Goal: Task Accomplishment & Management: Manage account settings

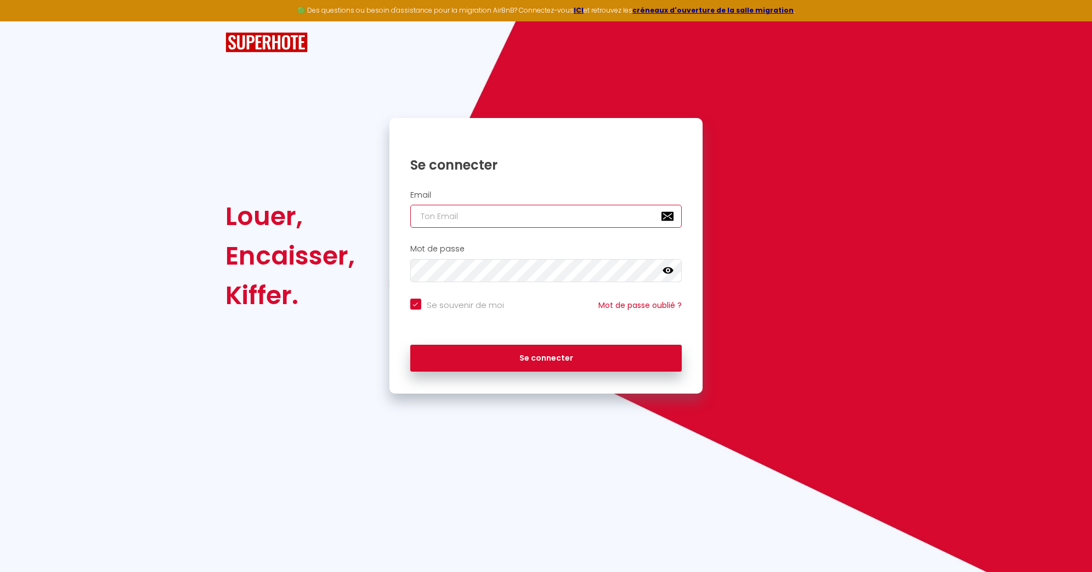
type input "r"
checkbox input "true"
type input "ro"
checkbox input "true"
type input "rob"
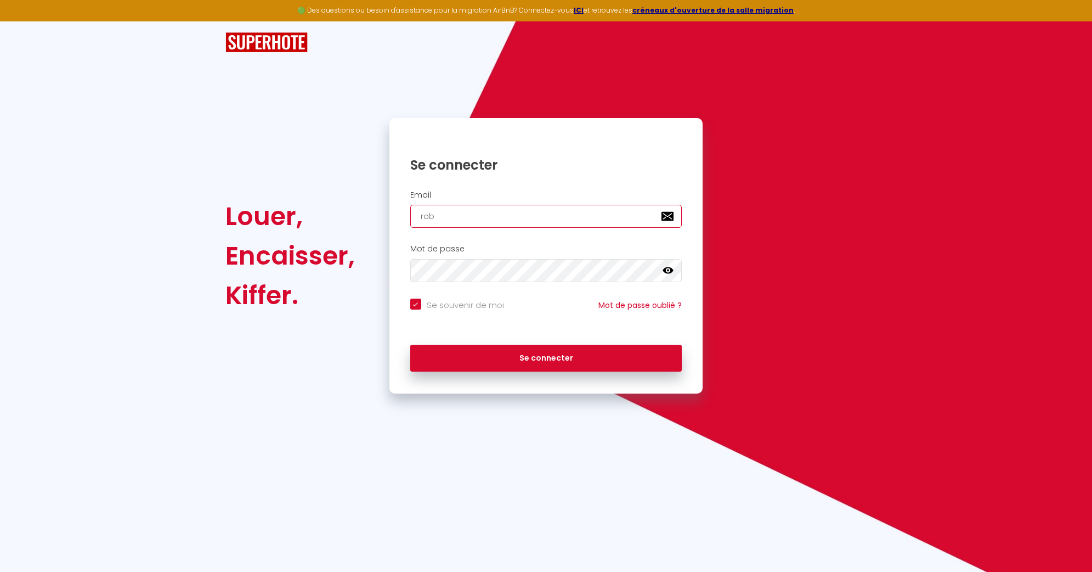
checkbox input "true"
type input "robe"
checkbox input "true"
type input "rober"
checkbox input "true"
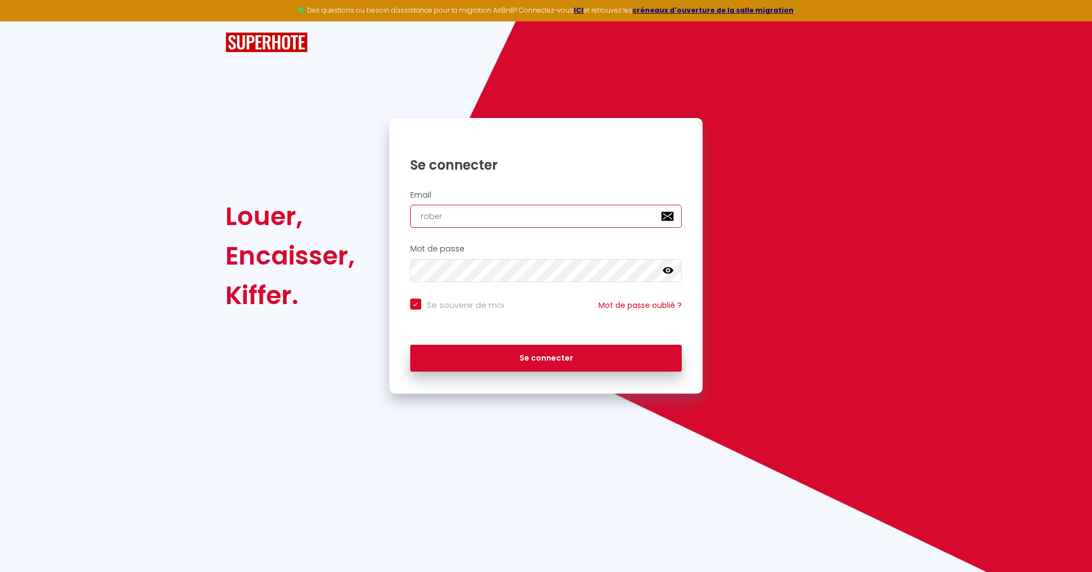
type input "[PERSON_NAME]"
checkbox input "true"
type input "robertg"
checkbox input "true"
type input "robertga"
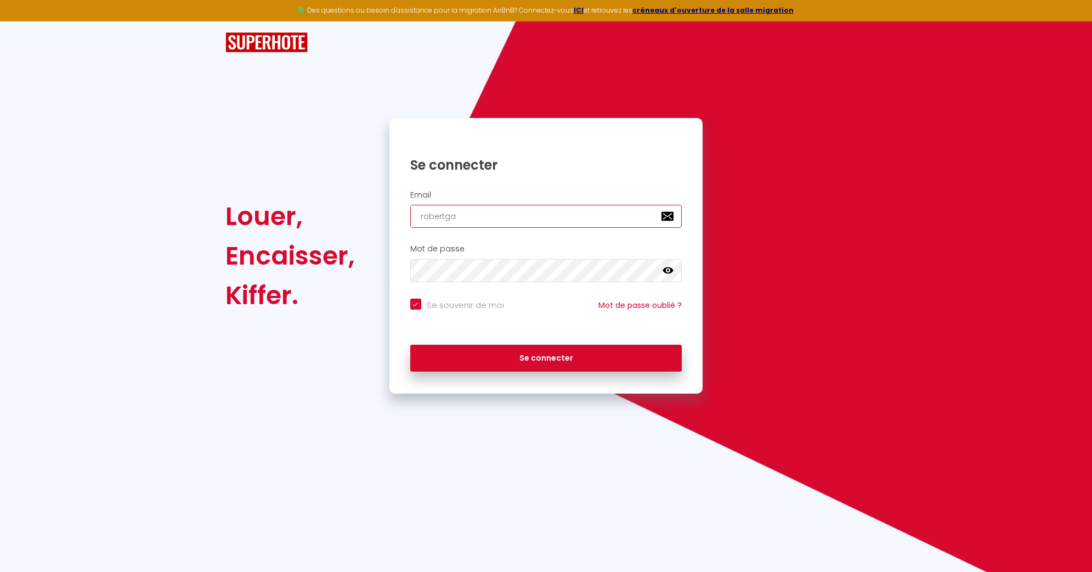
checkbox input "true"
type input "robertgas"
checkbox input "true"
type input "robertgasi"
checkbox input "true"
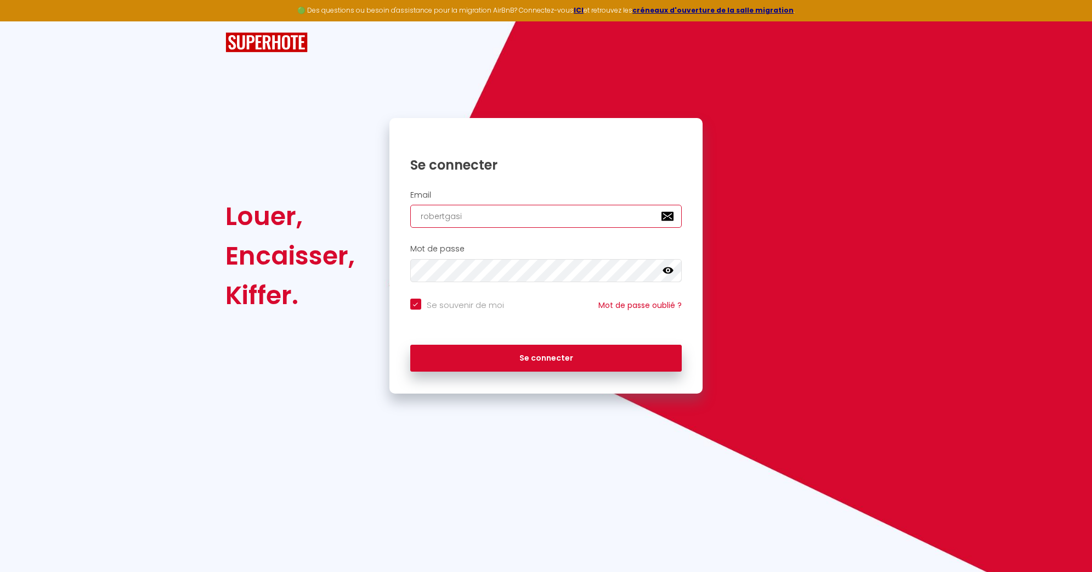
type input "robertgasig"
checkbox input "true"
type input "robertgasigl"
checkbox input "true"
type input "robertgasigli"
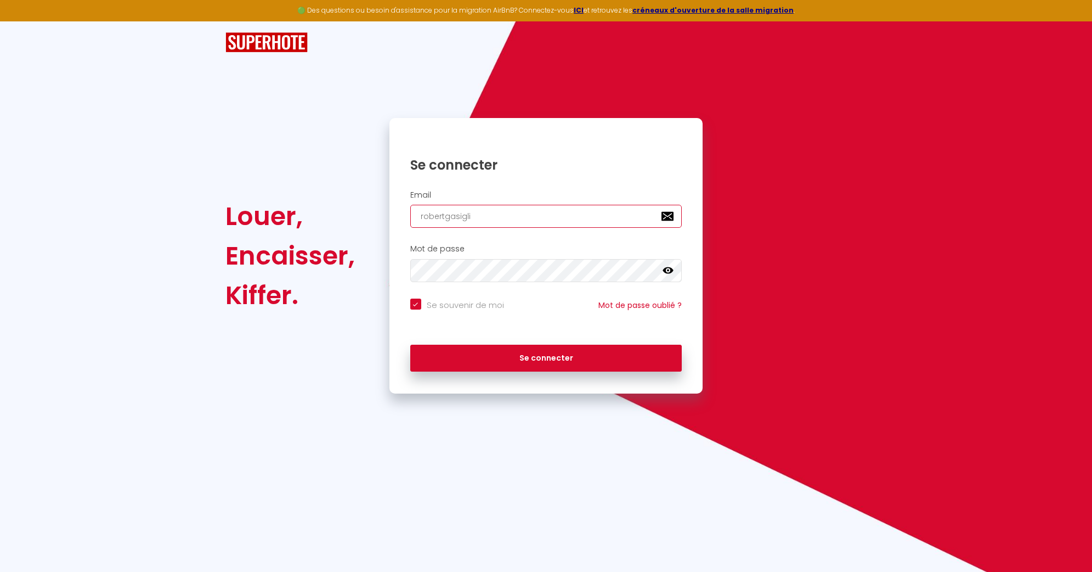
checkbox input "true"
type input "robertgasiglia"
checkbox input "true"
type input "robertgasiglia4"
checkbox input "true"
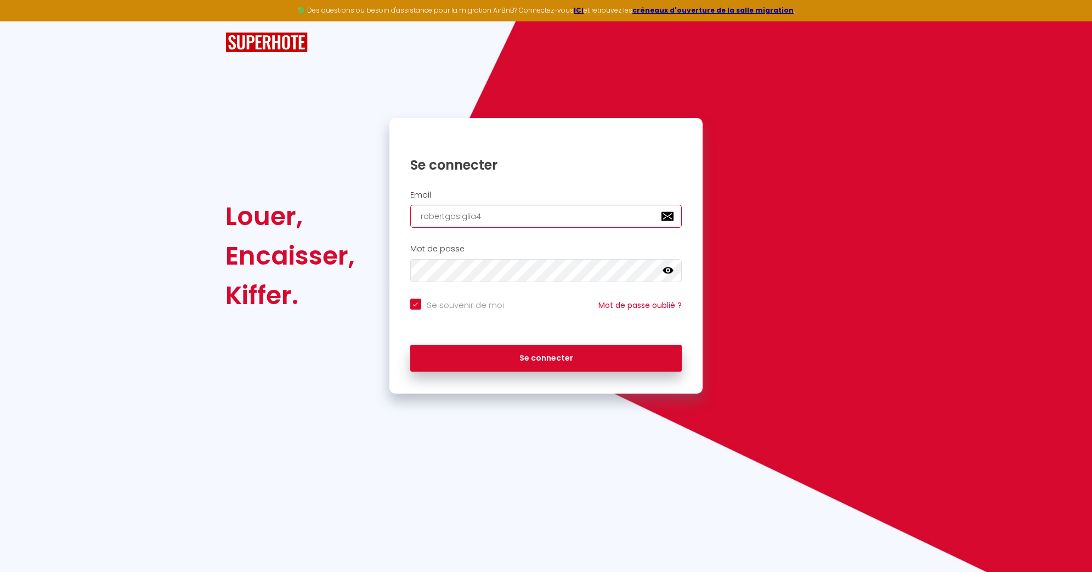
type input "robertgasiglia47"
checkbox input "true"
type input "robertgasiglia47@"
checkbox input "true"
type input "robertgasiglia47@m"
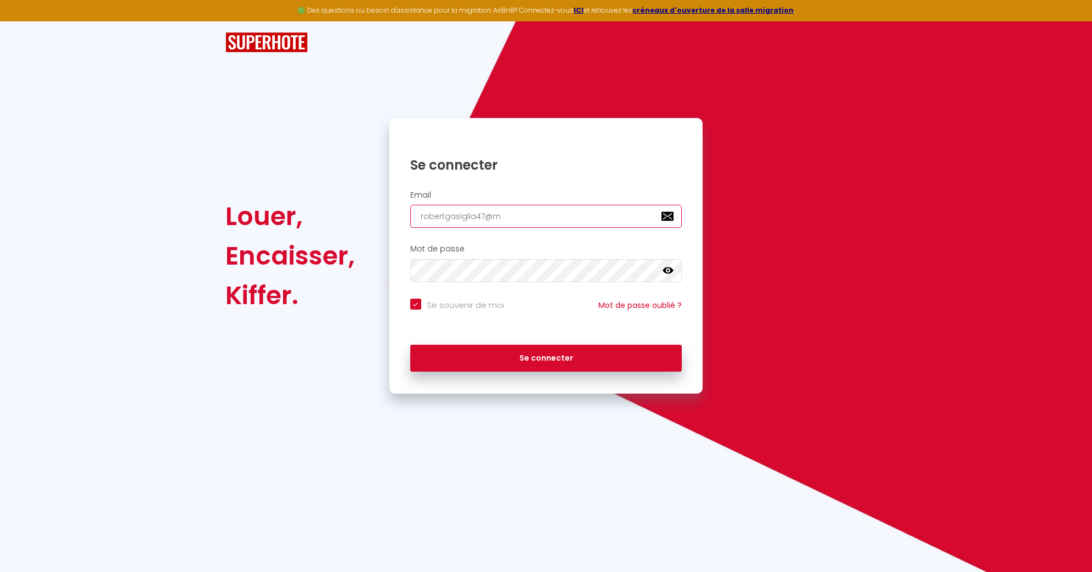
checkbox input "true"
type input "robertgasiglia47@me"
checkbox input "true"
type input "robertgasiglia47@me."
checkbox input "true"
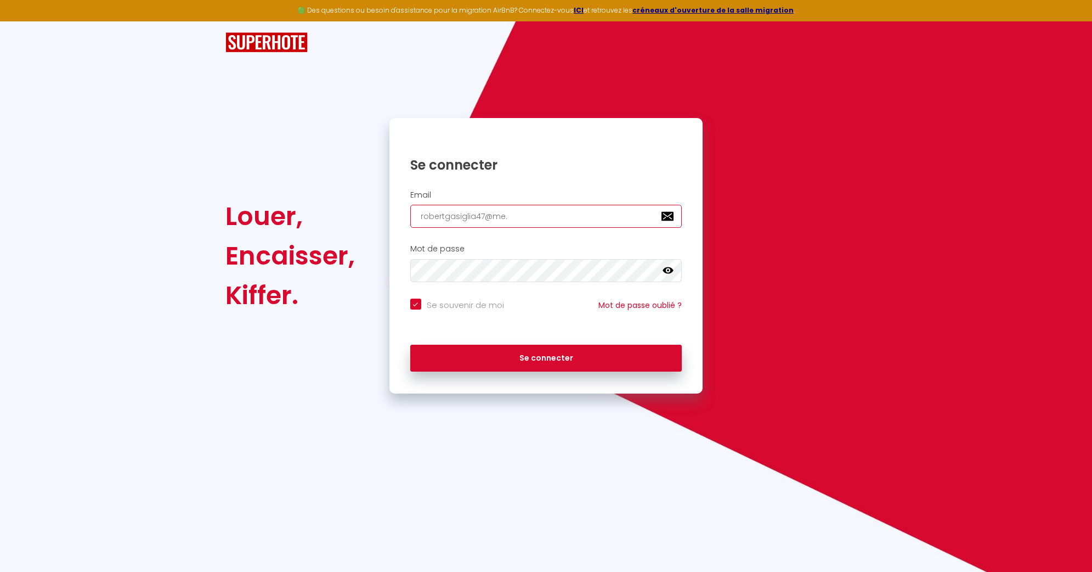
type input "robertgasiglia47@me.c"
checkbox input "true"
type input "[EMAIL_ADDRESS][DOMAIN_NAME]"
checkbox input "true"
type input "[EMAIL_ADDRESS][DOMAIN_NAME]"
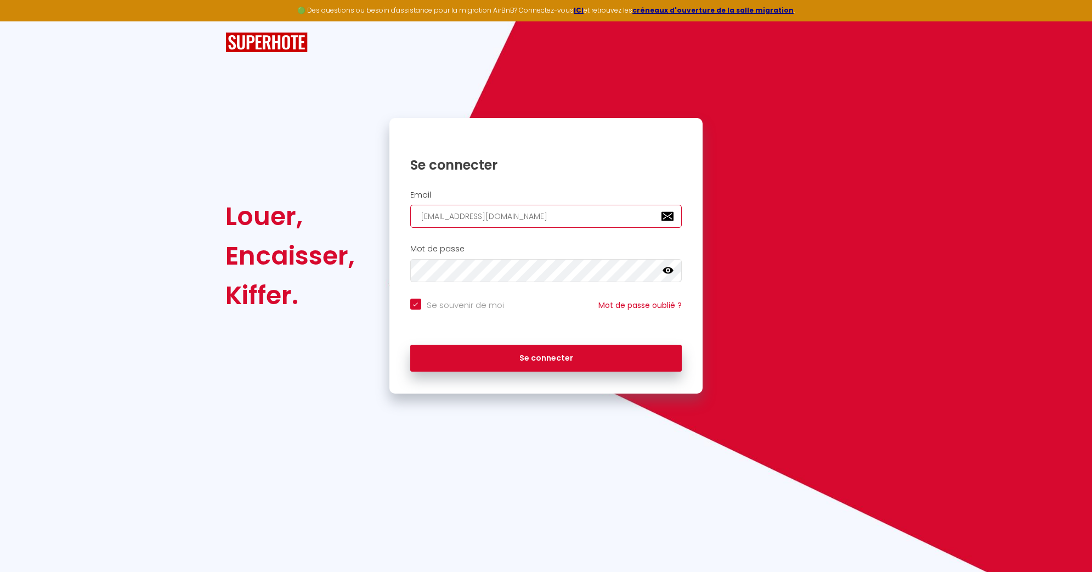
checkbox input "true"
type input "[EMAIL_ADDRESS][DOMAIN_NAME]"
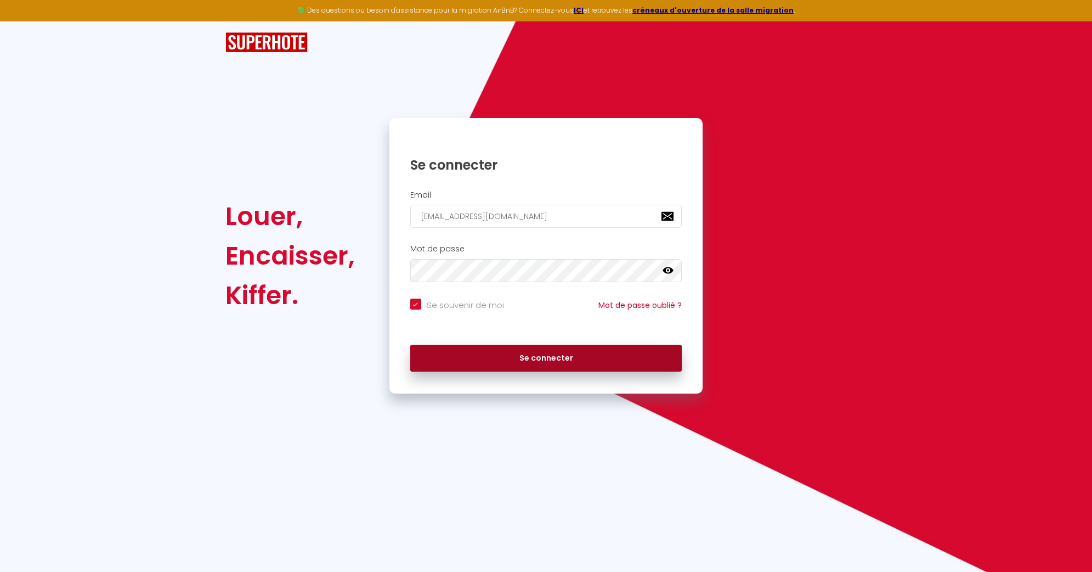
click at [555, 356] on button "Se connecter" at bounding box center [546, 358] width 272 height 27
checkbox input "true"
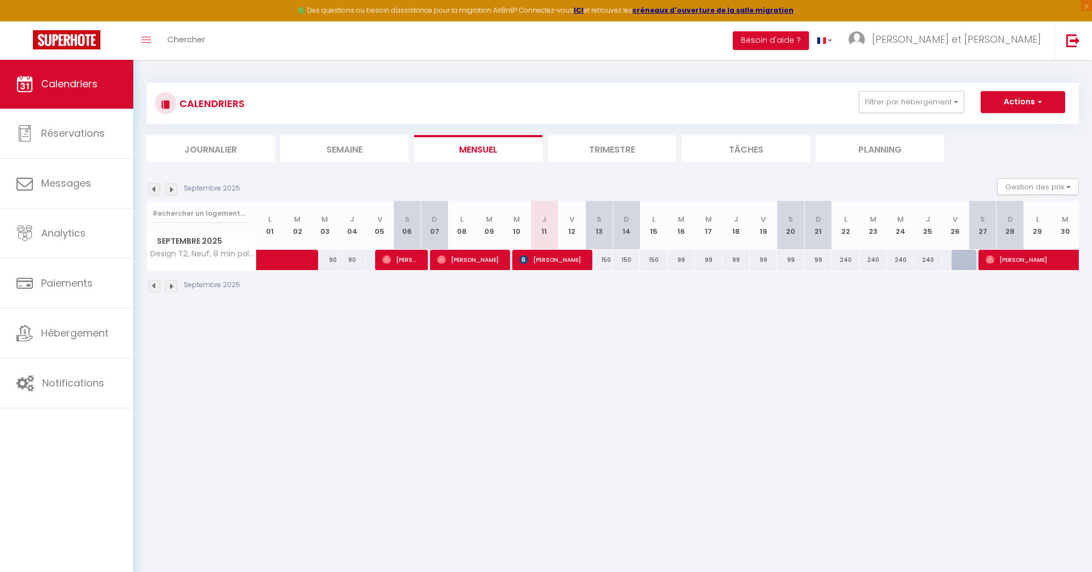
click at [1008, 258] on span "[PERSON_NAME]" at bounding box center [1061, 259] width 151 height 21
select select "OK"
select select "0"
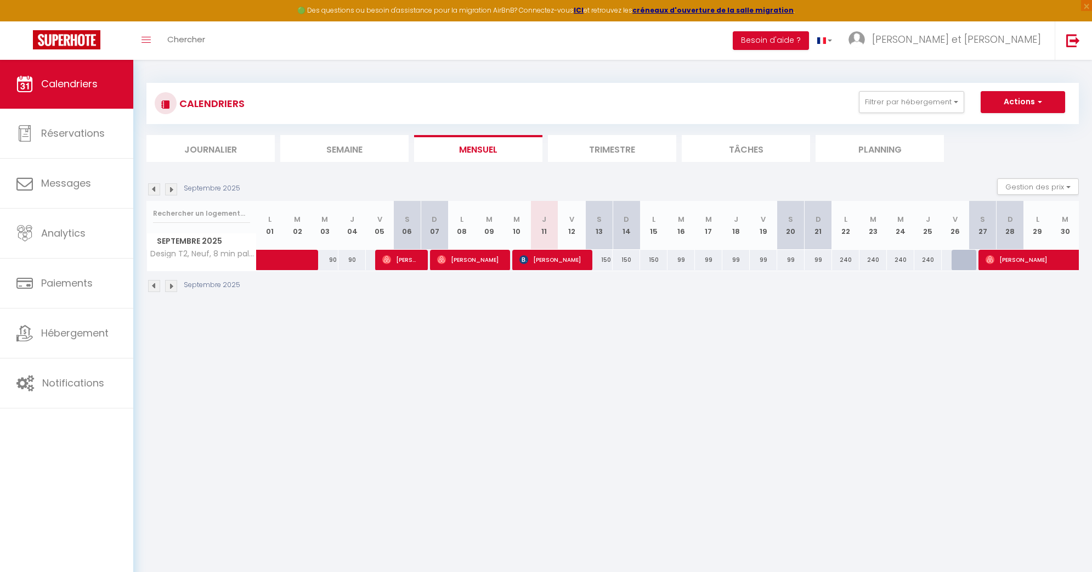
select select "1"
select select
select select "49273"
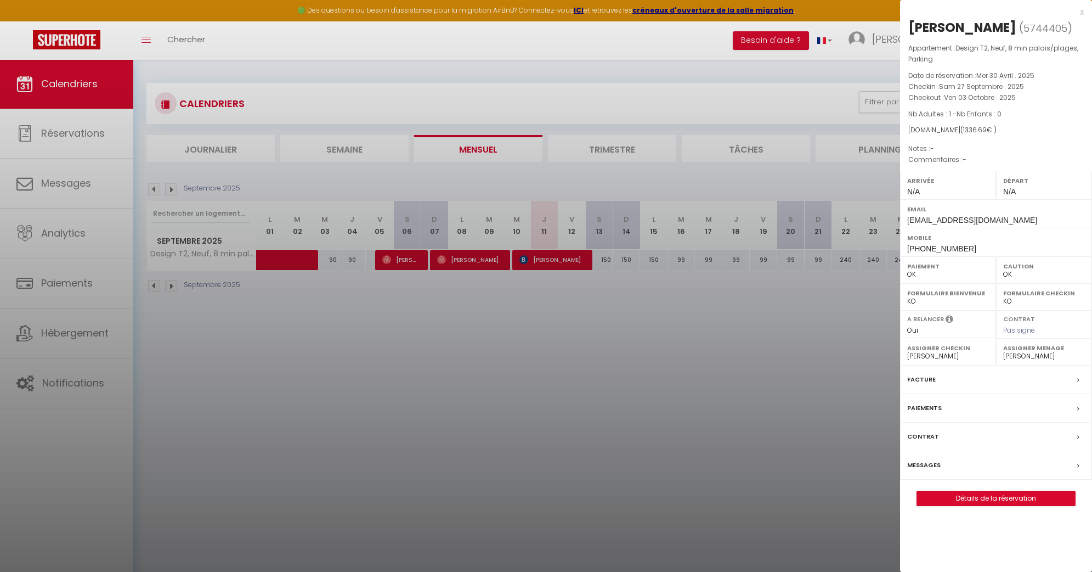
click at [590, 167] on div at bounding box center [546, 286] width 1092 height 572
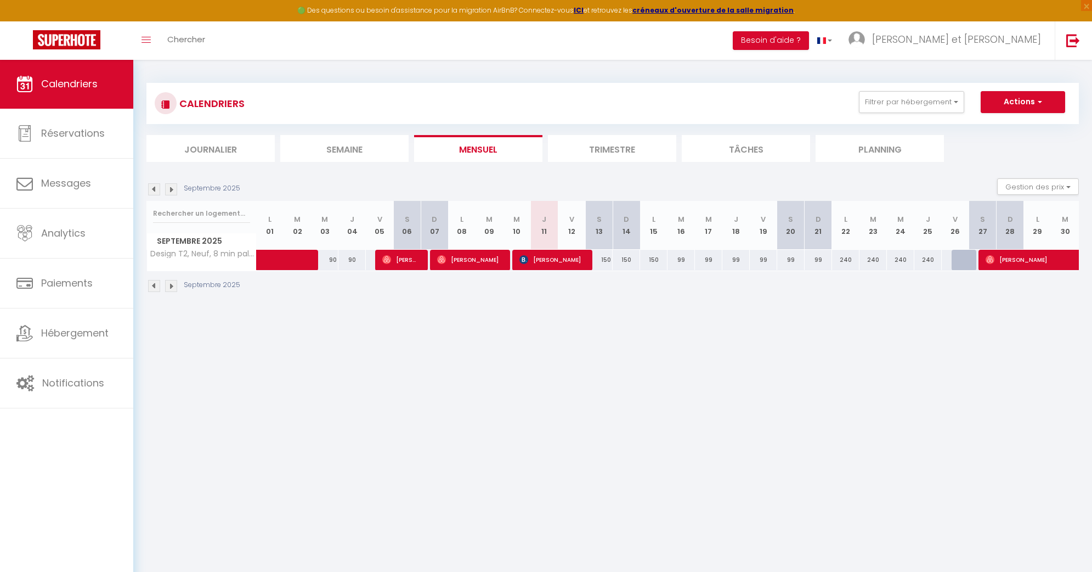
click at [171, 283] on img at bounding box center [171, 286] width 12 height 12
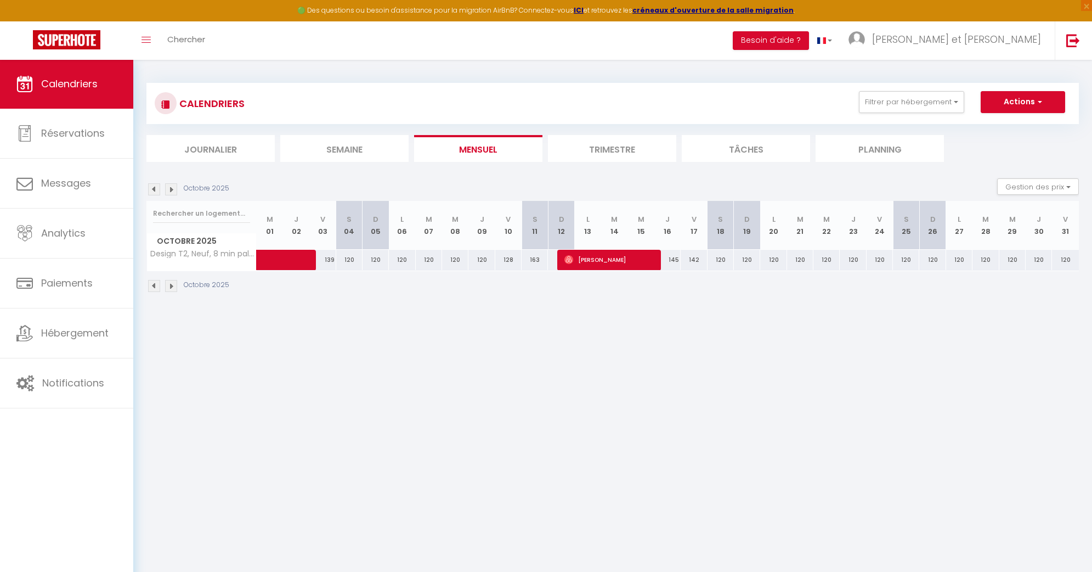
click at [601, 254] on span "[PERSON_NAME]" at bounding box center [609, 259] width 88 height 21
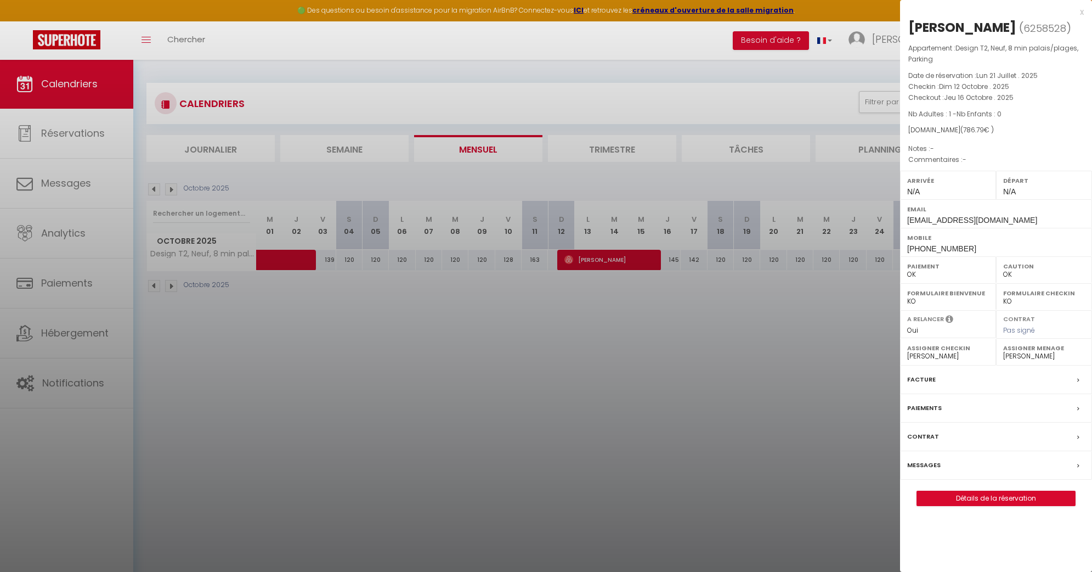
click at [624, 286] on div at bounding box center [546, 286] width 1092 height 572
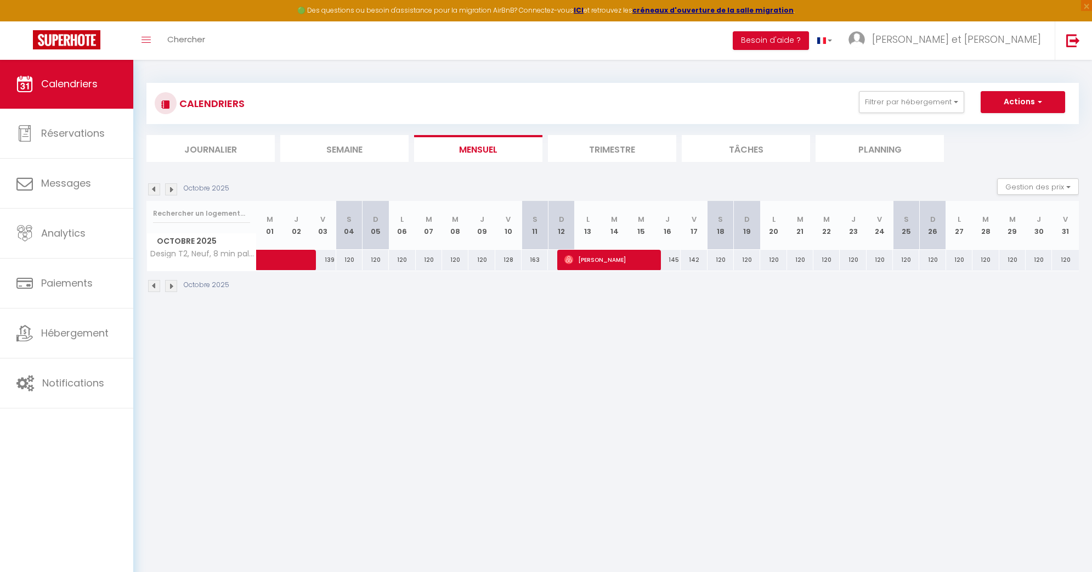
click at [167, 284] on img at bounding box center [171, 286] width 12 height 12
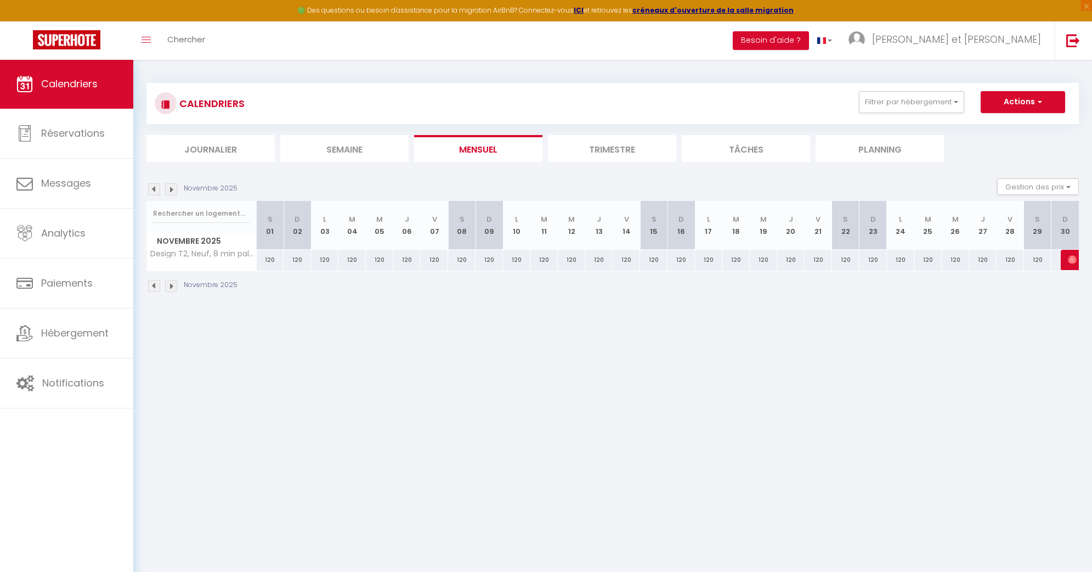
click at [1066, 262] on div at bounding box center [1074, 260] width 27 height 21
click at [173, 285] on img at bounding box center [171, 286] width 12 height 12
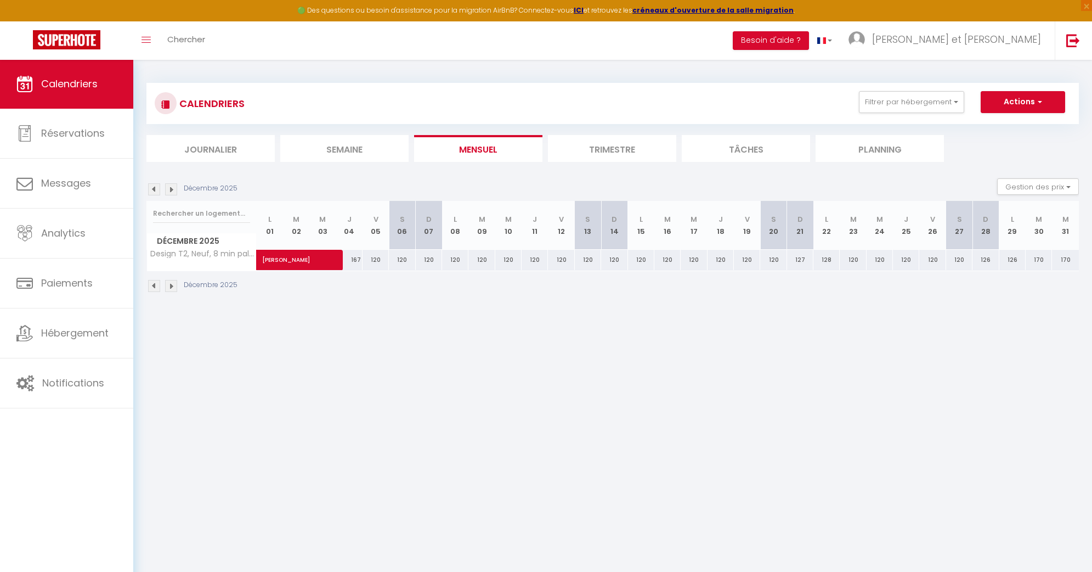
click at [293, 258] on span "[PERSON_NAME]" at bounding box center [300, 254] width 76 height 21
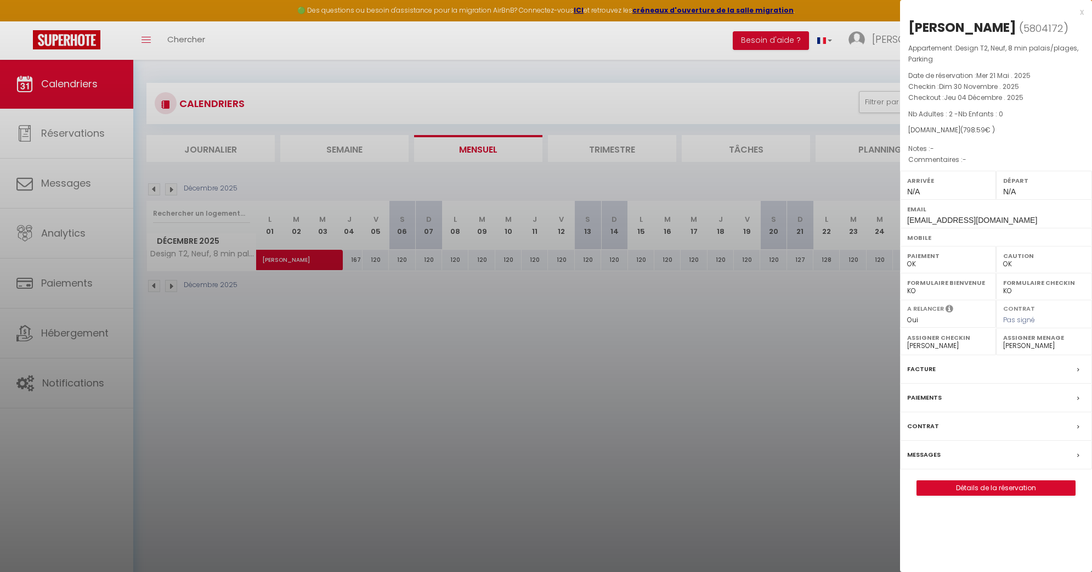
click at [246, 322] on div at bounding box center [546, 286] width 1092 height 572
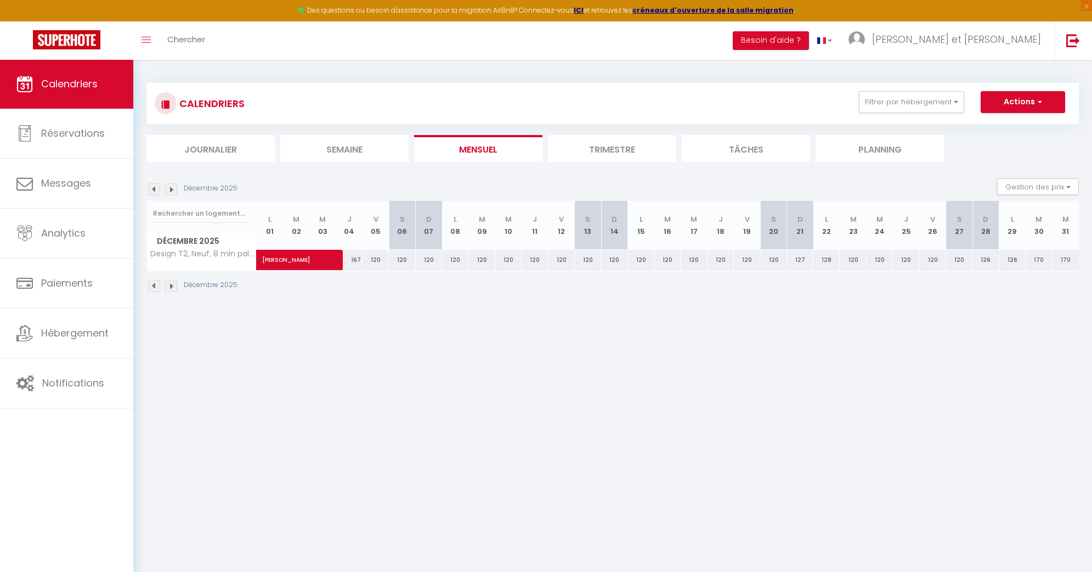
click at [168, 283] on img at bounding box center [171, 286] width 12 height 12
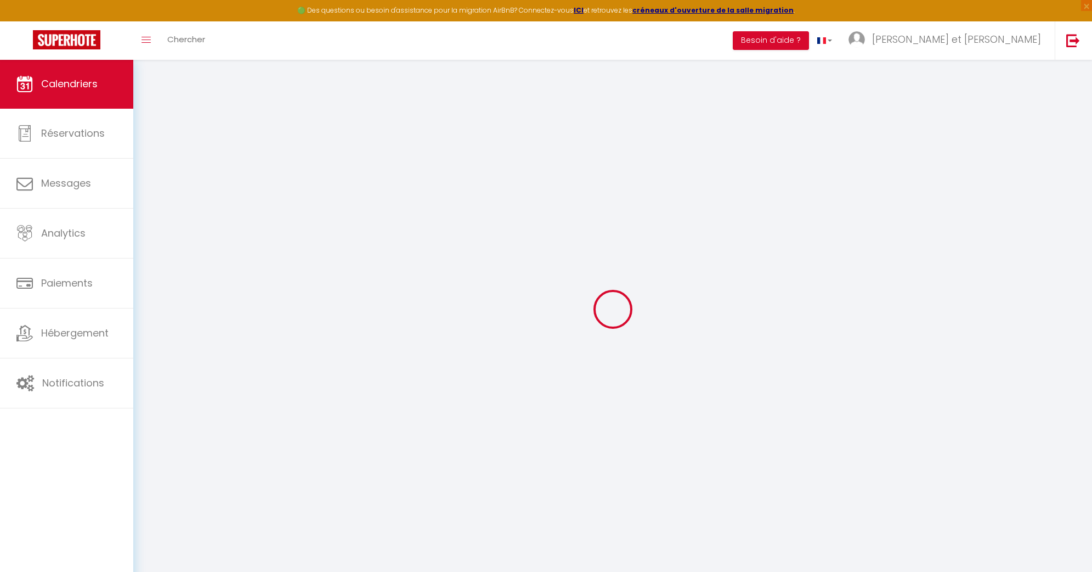
select select "0"
select select "49273"
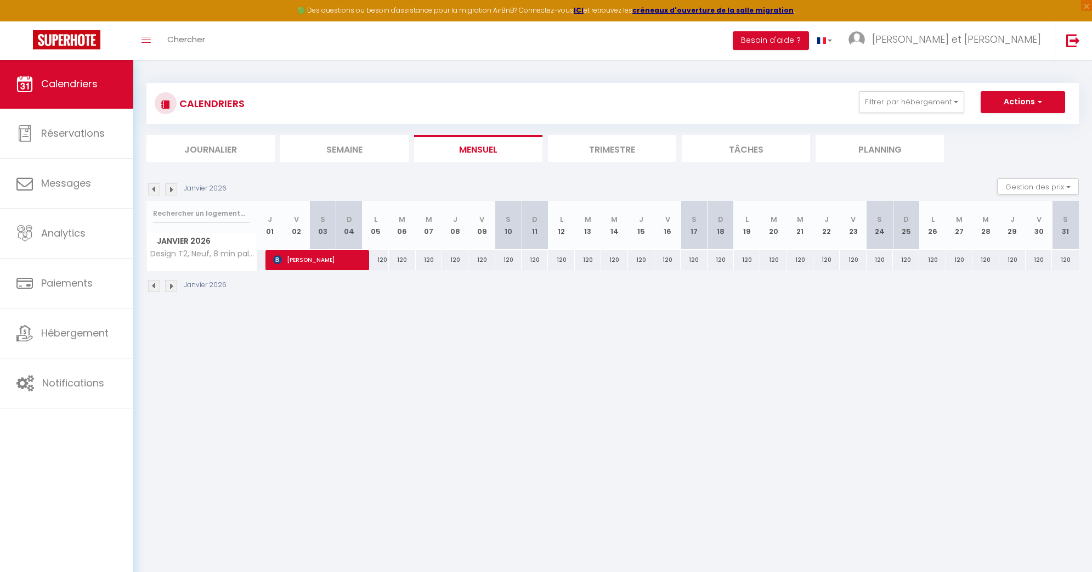
click at [305, 259] on span "[PERSON_NAME]" at bounding box center [317, 259] width 88 height 21
select select "KO"
select select
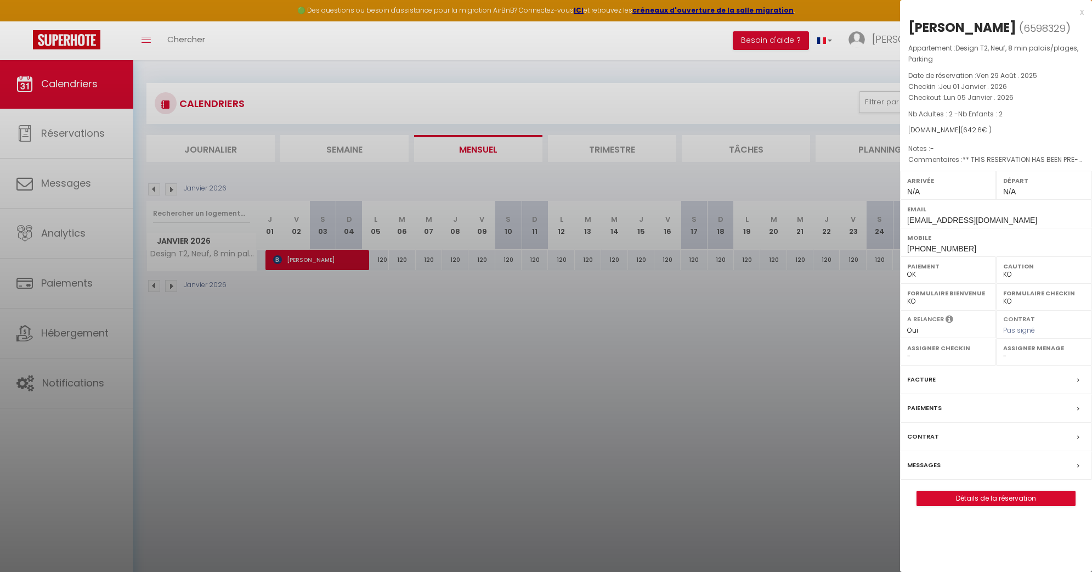
click at [239, 328] on div at bounding box center [546, 286] width 1092 height 572
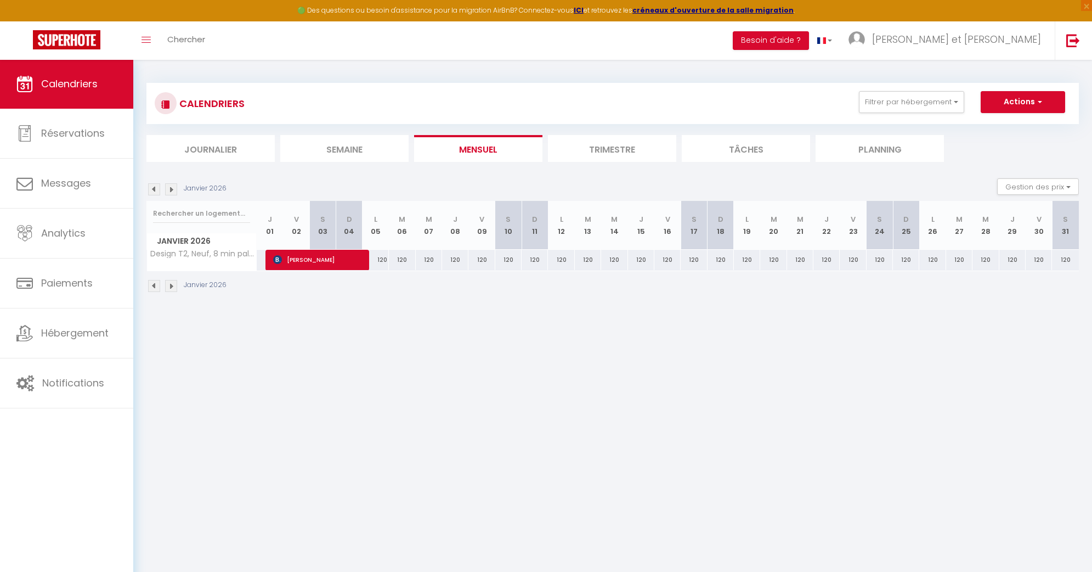
click at [173, 285] on img at bounding box center [171, 286] width 12 height 12
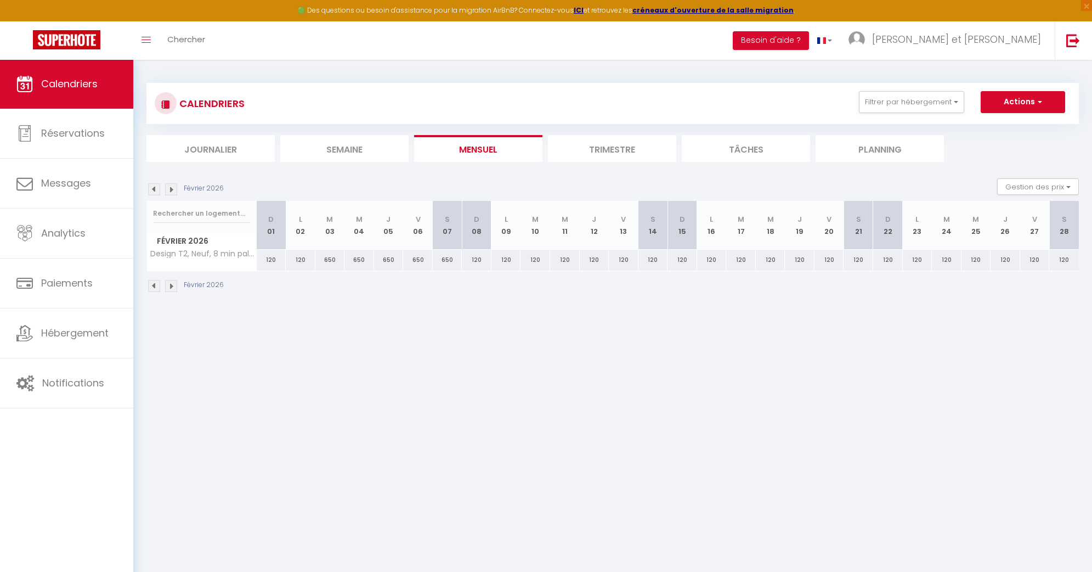
click at [151, 281] on img at bounding box center [154, 286] width 12 height 12
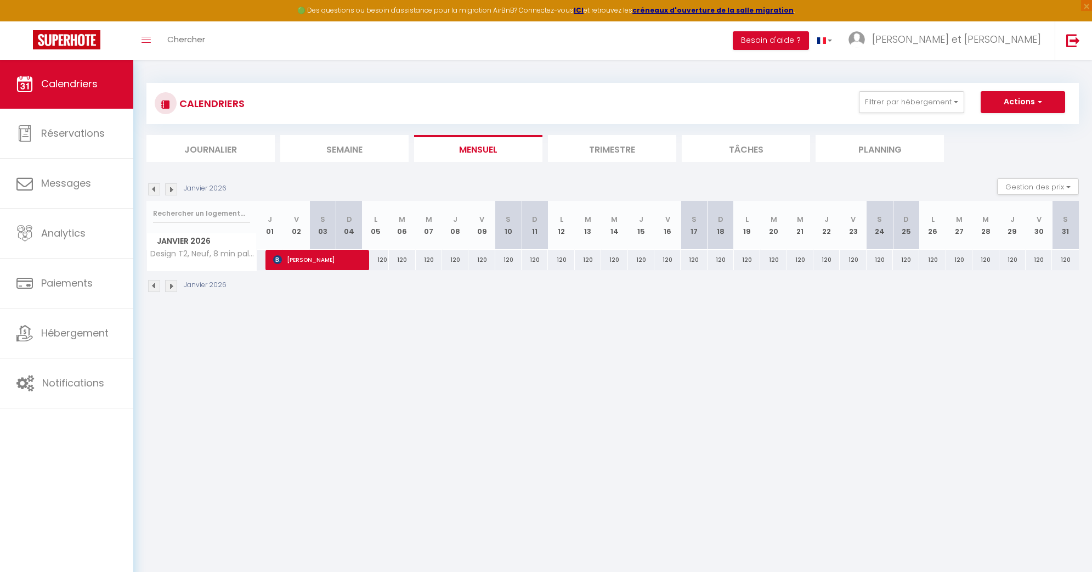
click at [153, 284] on img at bounding box center [154, 286] width 12 height 12
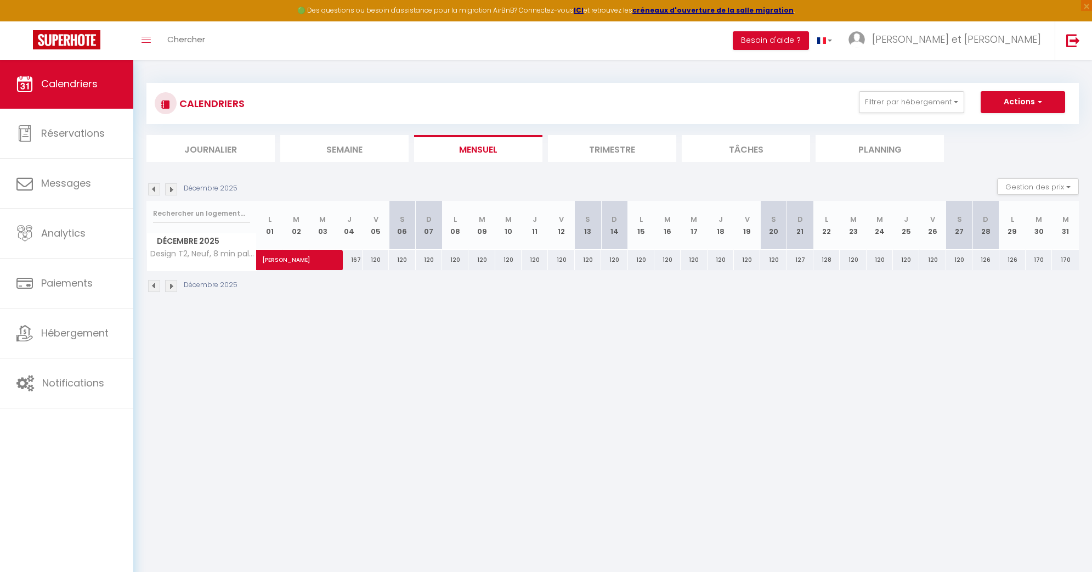
click at [154, 283] on img at bounding box center [154, 286] width 12 height 12
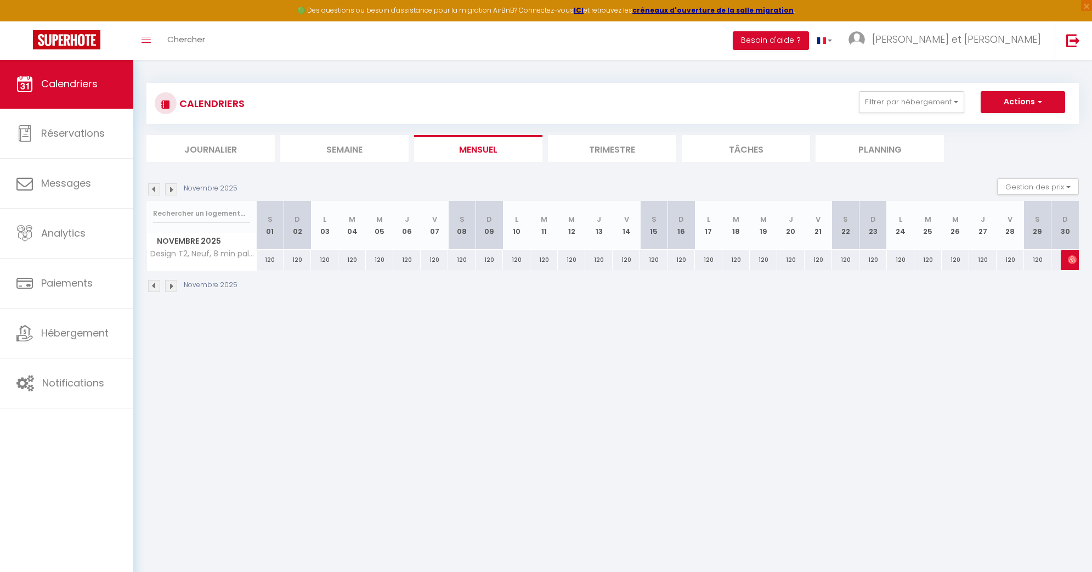
click at [154, 283] on img at bounding box center [154, 286] width 12 height 12
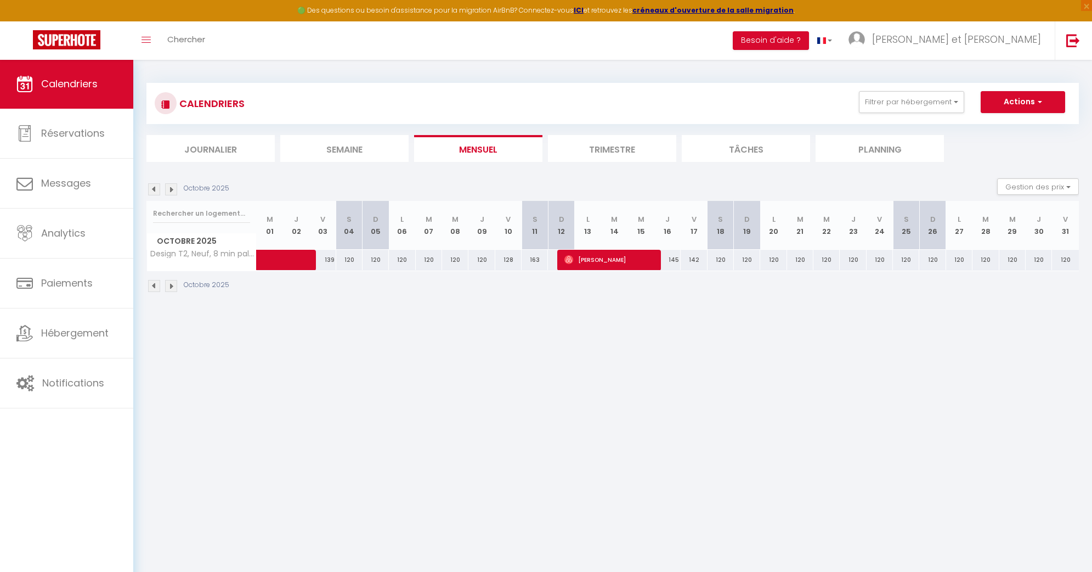
click at [153, 282] on img at bounding box center [154, 286] width 12 height 12
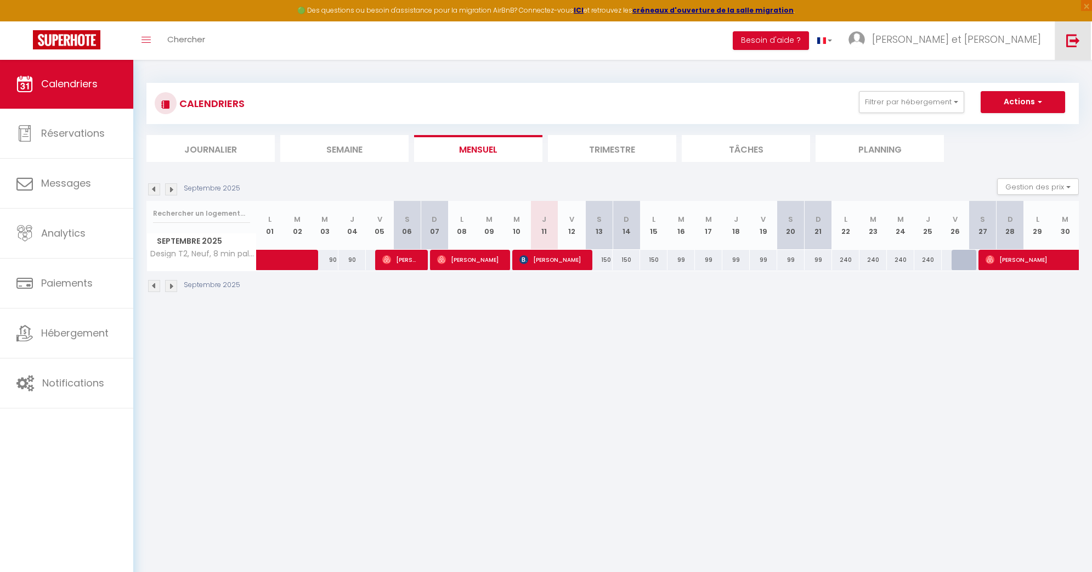
click at [1069, 37] on img at bounding box center [1074, 40] width 14 height 14
